Goal: Information Seeking & Learning: Learn about a topic

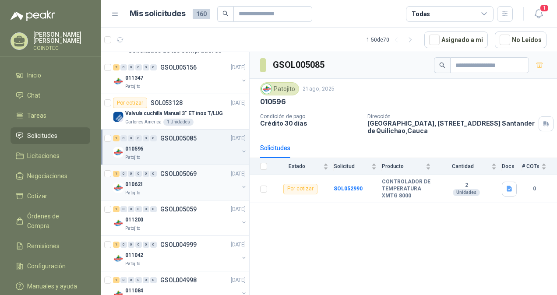
scroll to position [88, 0]
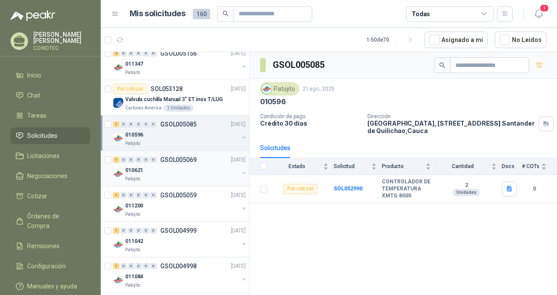
click at [168, 167] on div "010621" at bounding box center [181, 170] width 113 height 11
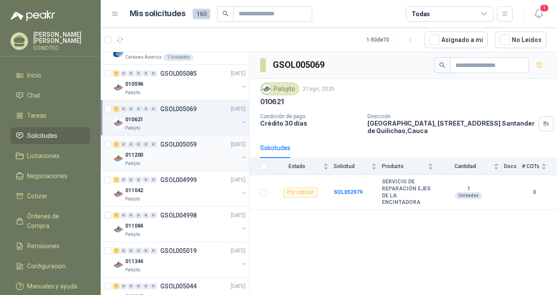
scroll to position [131, 0]
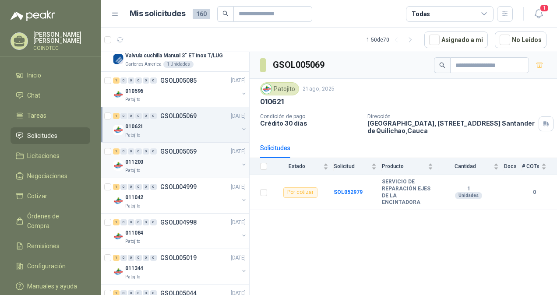
click at [194, 159] on div "011200" at bounding box center [181, 162] width 113 height 11
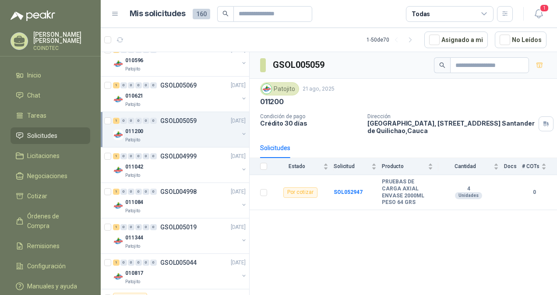
scroll to position [175, 0]
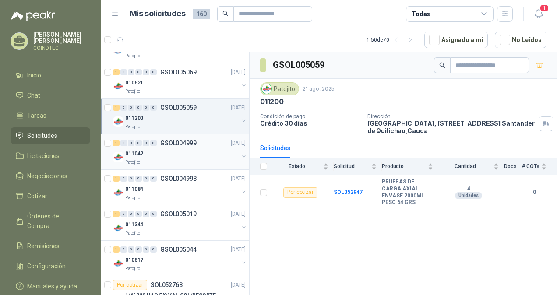
click at [192, 150] on div "011042" at bounding box center [181, 153] width 113 height 11
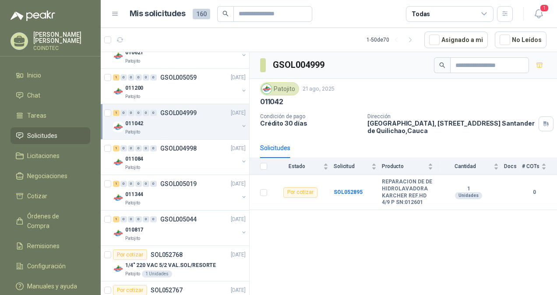
scroll to position [219, 0]
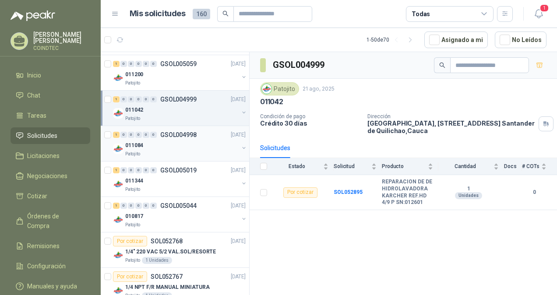
click at [192, 149] on div "011084" at bounding box center [181, 145] width 113 height 11
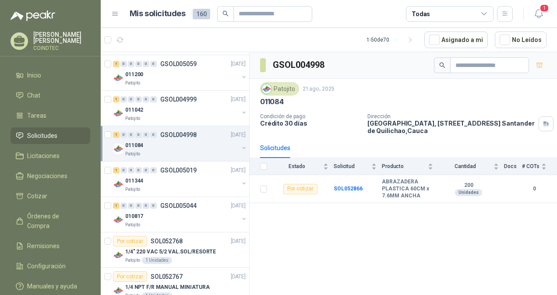
scroll to position [263, 0]
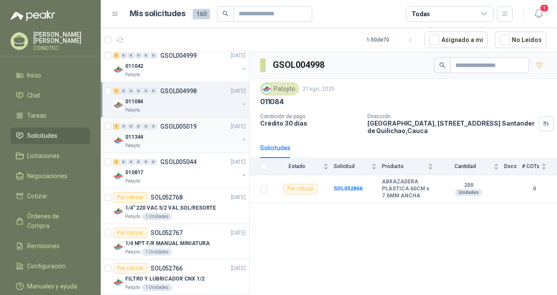
click at [194, 137] on div "011344" at bounding box center [181, 137] width 113 height 11
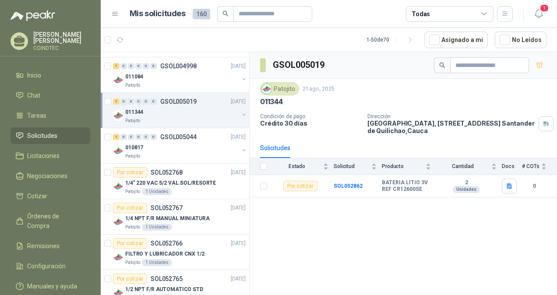
scroll to position [307, 0]
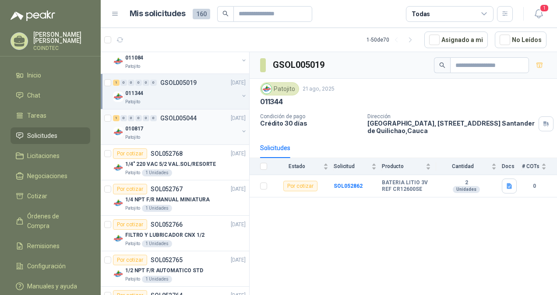
click at [196, 130] on div "010817" at bounding box center [181, 128] width 113 height 11
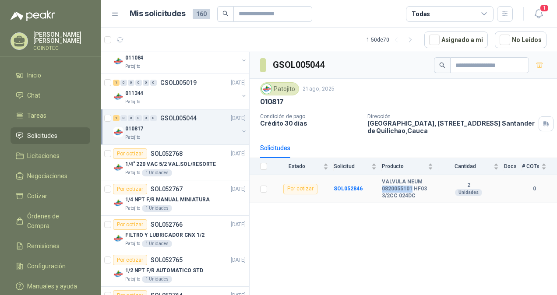
drag, startPoint x: 412, startPoint y: 187, endPoint x: 383, endPoint y: 187, distance: 28.9
click at [383, 187] on b "VALVULA NEUM 0820055101 HF03 3/2CC 024DC" at bounding box center [407, 189] width 51 height 21
copy b "0820055101"
drag, startPoint x: 417, startPoint y: 194, endPoint x: 414, endPoint y: 189, distance: 6.5
click at [414, 189] on b "VALVULA NEUM 0820055101 HF03 3/2CC 024DC" at bounding box center [407, 189] width 51 height 21
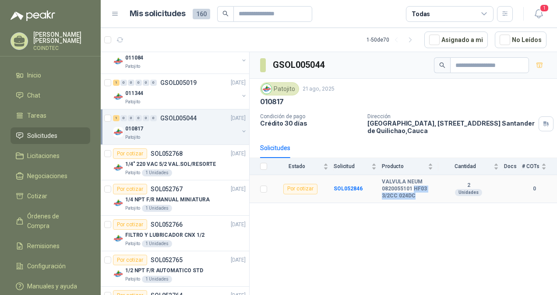
copy b "HF03 3/2CC 024DC"
click at [200, 159] on div "1/4" 220 VAC 5/2 VAL.SOL/RESORTE" at bounding box center [185, 164] width 120 height 11
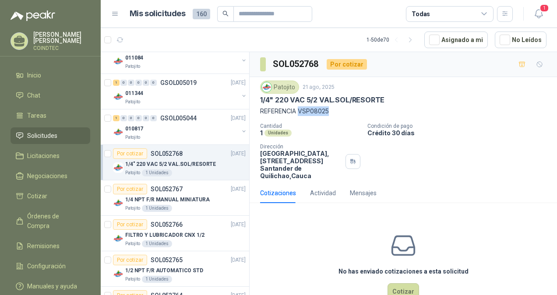
drag, startPoint x: 330, startPoint y: 111, endPoint x: 300, endPoint y: 108, distance: 29.9
click at [300, 108] on p "REFERENCIA VSP08025" at bounding box center [403, 111] width 286 height 10
copy p "VSP08025"
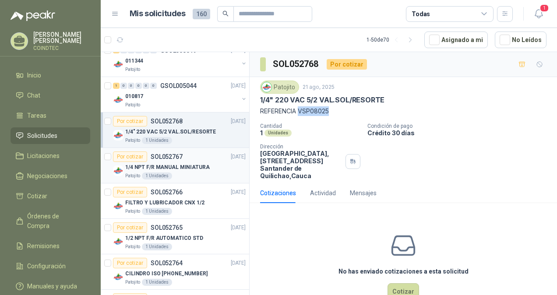
scroll to position [350, 0]
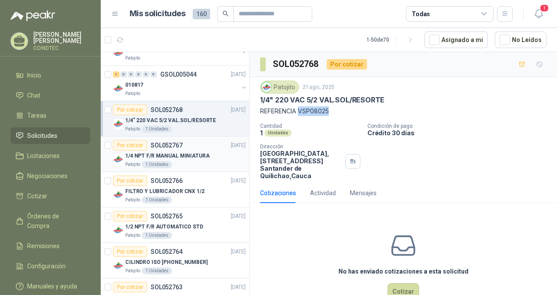
click at [210, 153] on div "1/4 NPT F/R MANUAL MINIATURA" at bounding box center [185, 156] width 120 height 11
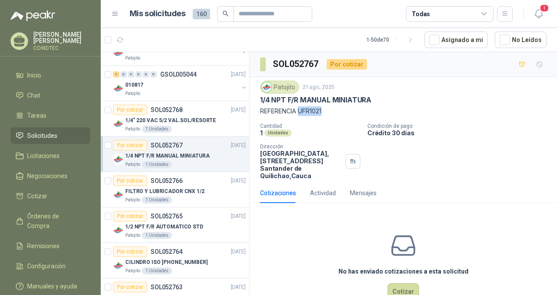
drag, startPoint x: 322, startPoint y: 110, endPoint x: 300, endPoint y: 109, distance: 22.4
click at [300, 109] on p "REFERENCIA UFR1021" at bounding box center [403, 111] width 286 height 10
copy p "UFR1021"
click at [196, 187] on p "FILTRO Y LUBRICADOR CNX 1/2" at bounding box center [164, 191] width 79 height 8
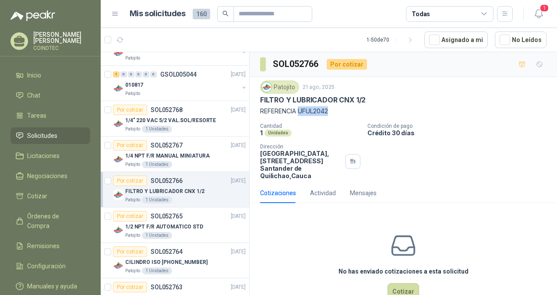
drag, startPoint x: 333, startPoint y: 111, endPoint x: 300, endPoint y: 111, distance: 33.3
click at [300, 111] on p "REFERENCIA UFUL2042" at bounding box center [403, 111] width 286 height 10
copy p "UFUL2042"
drag, startPoint x: 354, startPoint y: 99, endPoint x: 259, endPoint y: 102, distance: 95.5
click at [259, 102] on div "Patojito 21 ago, 2025 FILTRO Y LUBRICADOR CNX 1/2 REFERENCIA UFUL2042 Cantidad …" at bounding box center [403, 130] width 307 height 106
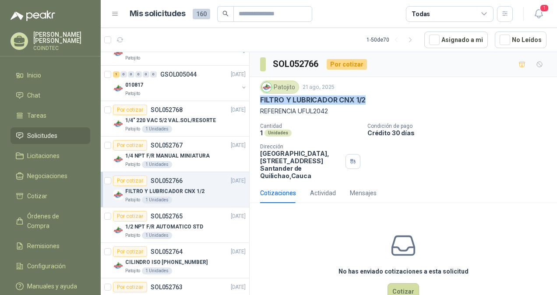
copy p "FILTRO Y LUBRICADOR CNX 1/2"
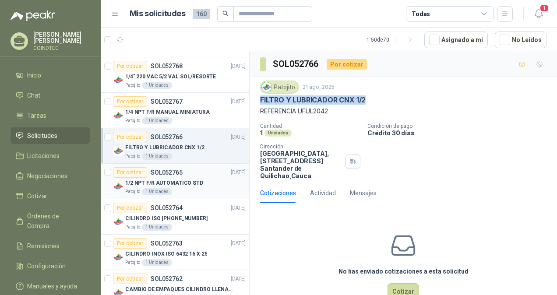
click at [205, 182] on div "1/2 NPT F/R AUTOMATICO STD" at bounding box center [185, 183] width 120 height 11
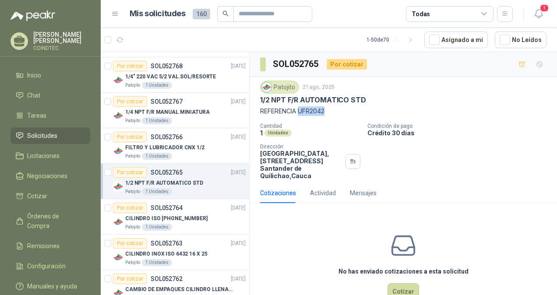
drag, startPoint x: 334, startPoint y: 109, endPoint x: 300, endPoint y: 109, distance: 33.7
click at [300, 109] on p "REFERENCIA UFR2042" at bounding box center [403, 111] width 286 height 10
copy p "UFR2042"
click at [207, 213] on div "CILINDRO ISO [PHONE_NUMBER]" at bounding box center [185, 218] width 120 height 11
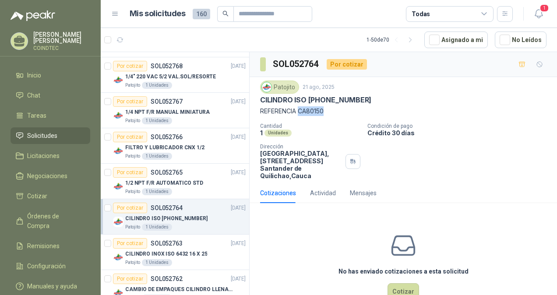
drag, startPoint x: 325, startPoint y: 112, endPoint x: 301, endPoint y: 111, distance: 24.1
click at [301, 111] on p "REFERENCIA CA80150" at bounding box center [403, 111] width 286 height 10
copy p "CA80150"
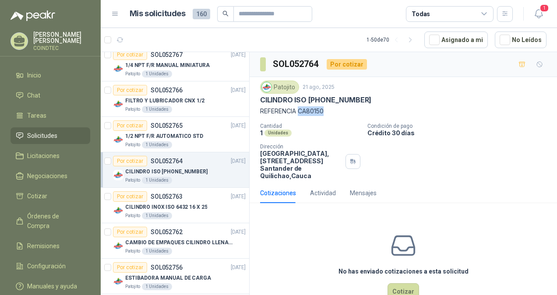
scroll to position [482, 0]
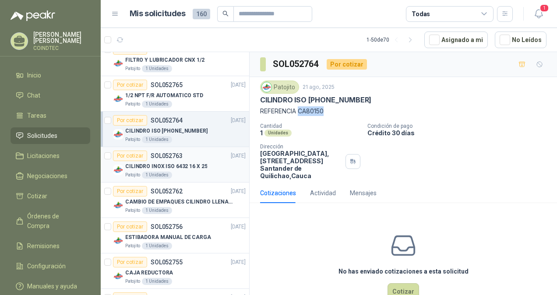
click at [205, 167] on div "CILINDRO INOX ISO 6432 16 X 25" at bounding box center [185, 166] width 120 height 11
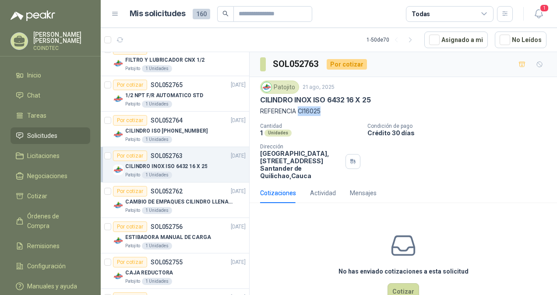
drag, startPoint x: 325, startPoint y: 110, endPoint x: 300, endPoint y: 109, distance: 25.0
click at [300, 109] on p "REFERENCIA CI16025" at bounding box center [403, 111] width 286 height 10
copy p "CI16025"
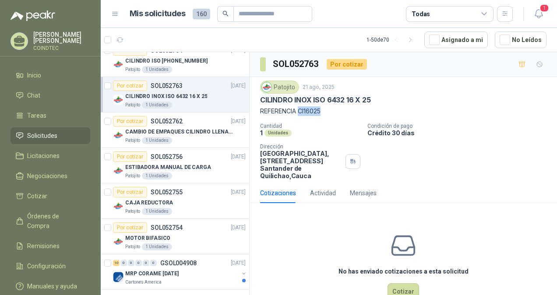
scroll to position [569, 0]
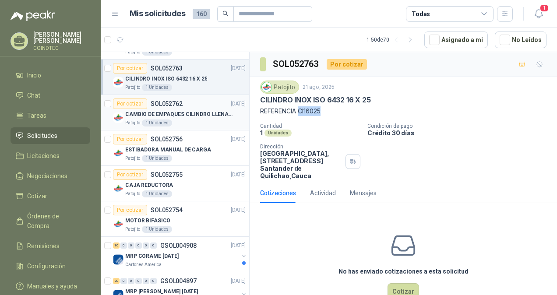
click at [198, 116] on div "CAMBIO DE EMPAQUES CILINDRO LLENADORA MANUALNUAL" at bounding box center [185, 114] width 120 height 11
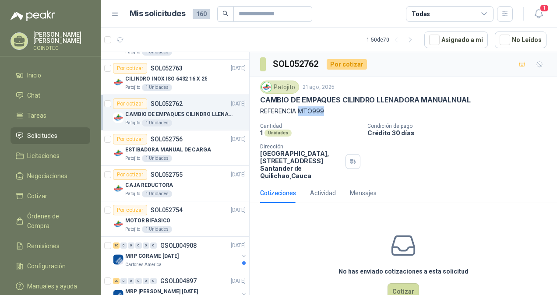
drag, startPoint x: 324, startPoint y: 112, endPoint x: 299, endPoint y: 110, distance: 25.5
click at [299, 110] on p "REFERENCIA MTO999" at bounding box center [403, 111] width 286 height 10
copy p "MTO999"
click at [212, 146] on div "ESTIBADORA MANUAL DE CARGA" at bounding box center [185, 150] width 120 height 11
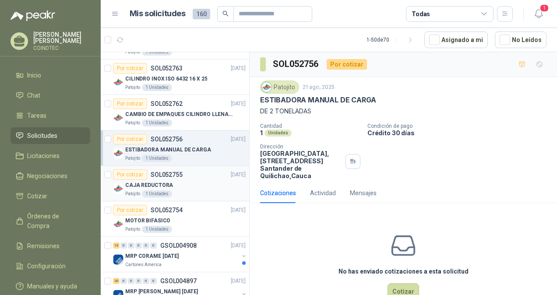
click at [197, 180] on div "CAJA REDUCTORA" at bounding box center [185, 185] width 120 height 11
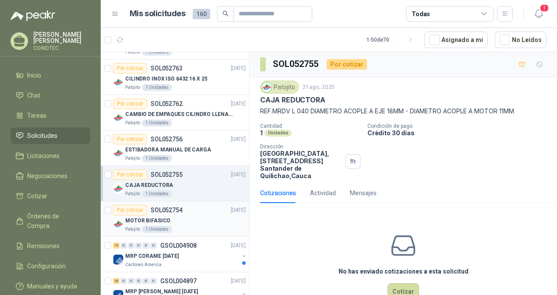
click at [193, 210] on div "Por cotizar SOL052754 [DATE]" at bounding box center [179, 210] width 133 height 11
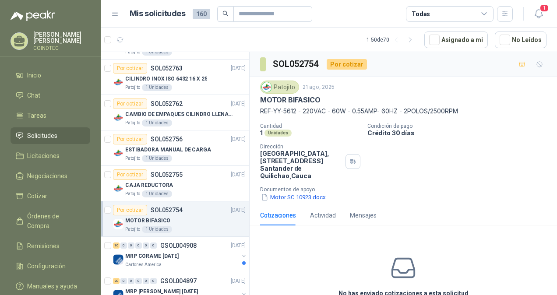
drag, startPoint x: 274, startPoint y: 110, endPoint x: 470, endPoint y: 111, distance: 196.6
click at [470, 111] on p "REF-YY-5612 - 220VAC - 60W - 0.55AMP- 60HZ - 2POLOS/2500RPM" at bounding box center [403, 111] width 286 height 10
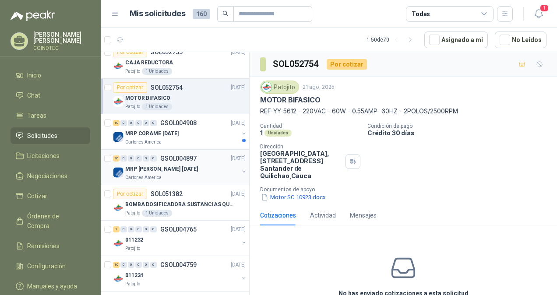
scroll to position [701, 0]
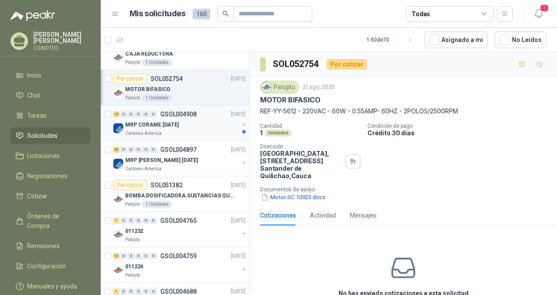
click at [197, 124] on div "MRP CORAME [DATE]" at bounding box center [181, 125] width 113 height 11
click at [189, 155] on div "MRP [PERSON_NAME] [DATE]" at bounding box center [181, 160] width 113 height 11
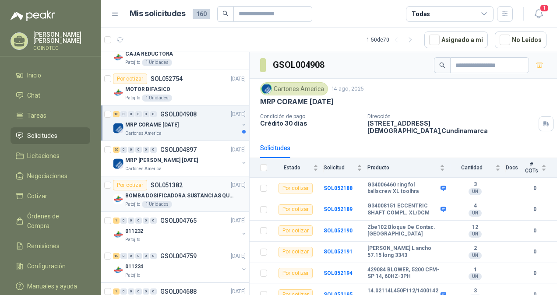
click at [188, 192] on p "BOMBA DOSIFICADORA SUSTANCIAS QUIMICAS" at bounding box center [179, 196] width 109 height 8
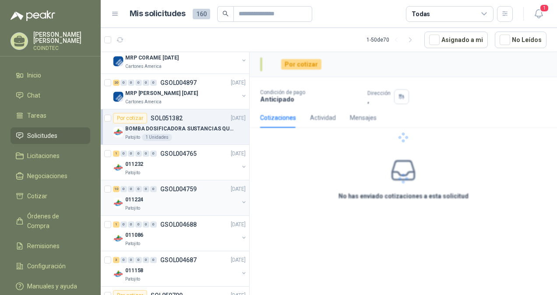
scroll to position [788, 0]
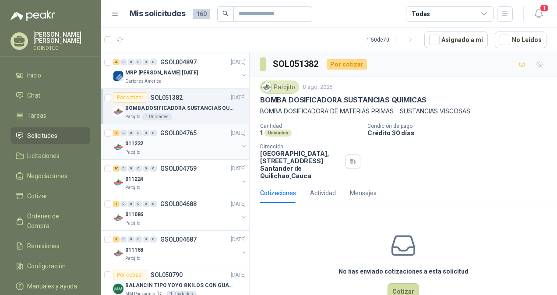
click at [198, 138] on div "011232" at bounding box center [181, 143] width 113 height 11
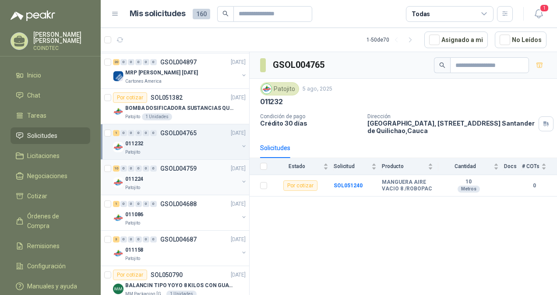
click at [191, 174] on div "011224" at bounding box center [181, 179] width 113 height 11
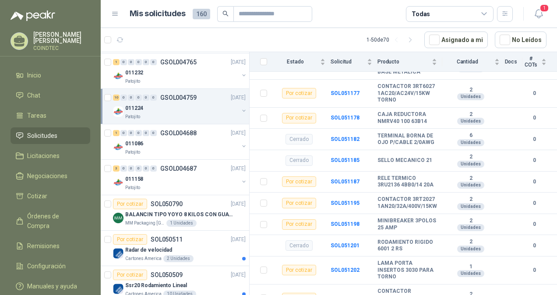
scroll to position [876, 0]
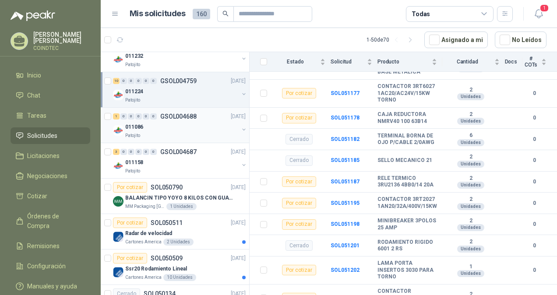
click at [188, 122] on div "011086" at bounding box center [181, 127] width 113 height 11
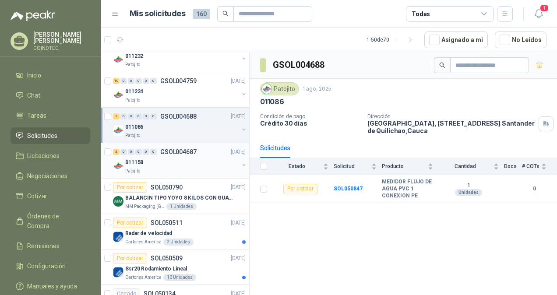
click at [178, 157] on div "011158" at bounding box center [181, 162] width 113 height 11
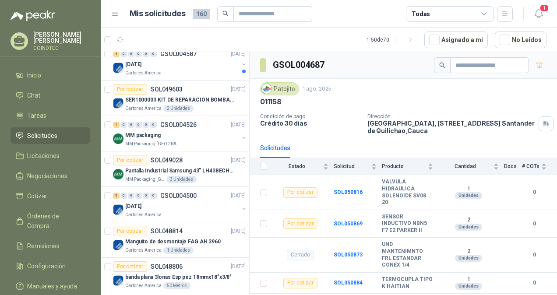
scroll to position [1270, 0]
